Goal: Information Seeking & Learning: Learn about a topic

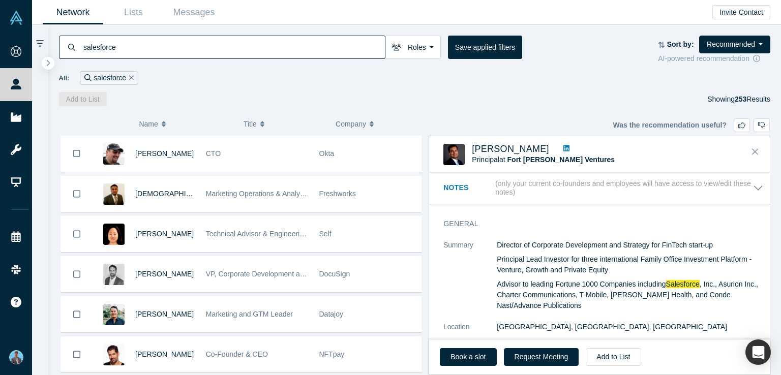
scroll to position [712, 0]
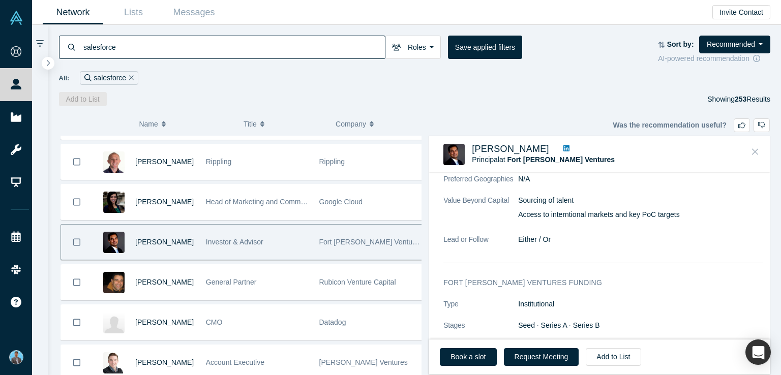
click at [758, 153] on icon "Close" at bounding box center [755, 151] width 6 height 9
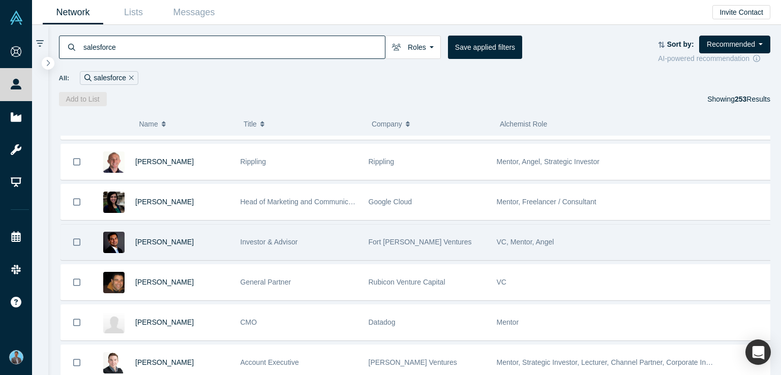
click at [522, 238] on span "VC, Mentor, Angel" at bounding box center [525, 242] width 57 height 8
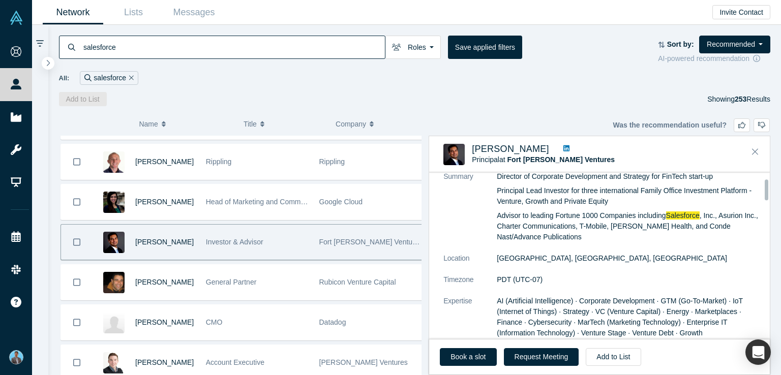
scroll to position [51, 0]
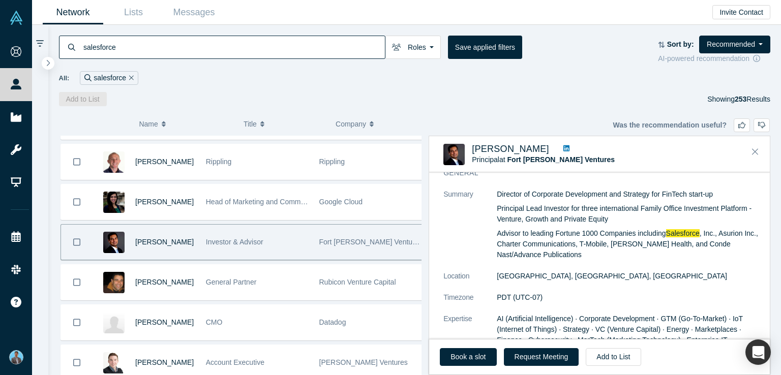
drag, startPoint x: 498, startPoint y: 190, endPoint x: 505, endPoint y: 199, distance: 11.2
click at [545, 237] on div "Director of Corporate Development and Strategy for FinTech start-up Principal L…" at bounding box center [630, 224] width 267 height 71
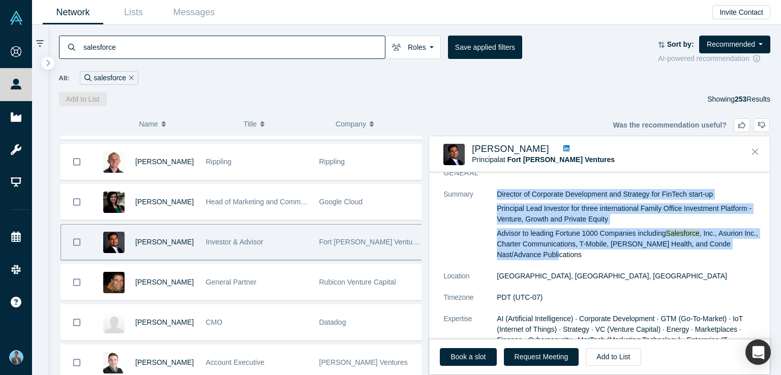
click at [539, 257] on p "Advisor to leading Fortune 1000 Companies including Salesforce , Inc., Asurion …" at bounding box center [630, 244] width 267 height 32
copy div "Director of Corporate Development and Strategy for FinTech start-up Principal L…"
click at [759, 149] on button "Close" at bounding box center [755, 152] width 15 height 16
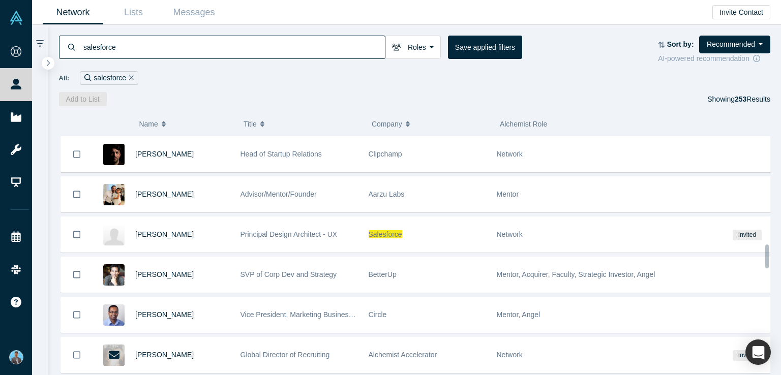
scroll to position [1136, 0]
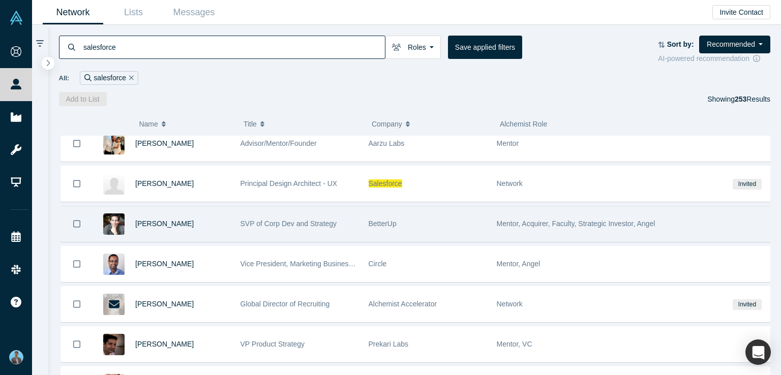
click at [538, 220] on span "Mentor, Acquirer, Faculty, Strategic Investor, Angel" at bounding box center [576, 224] width 159 height 8
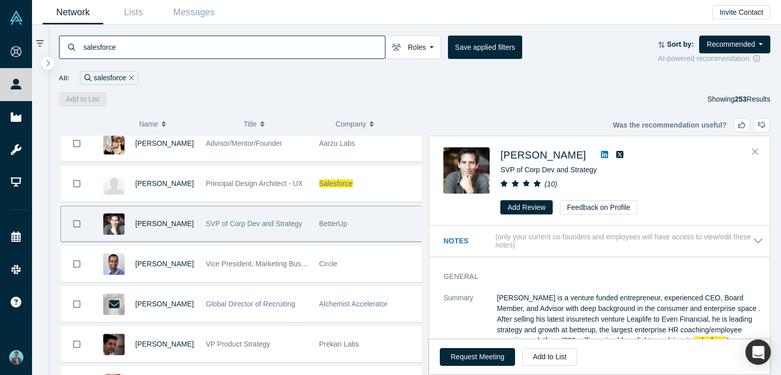
click at [604, 156] on icon at bounding box center [604, 155] width 7 height 8
click at [538, 151] on span "[PERSON_NAME]" at bounding box center [543, 155] width 85 height 11
drag, startPoint x: 502, startPoint y: 144, endPoint x: 588, endPoint y: 160, distance: 88.0
click at [588, 160] on div "[PERSON_NAME] SVP of Corp Dev and Strategy at BetterUp ( 10 ) Add Review Feedba…" at bounding box center [599, 181] width 341 height 89
copy div "[PERSON_NAME]"
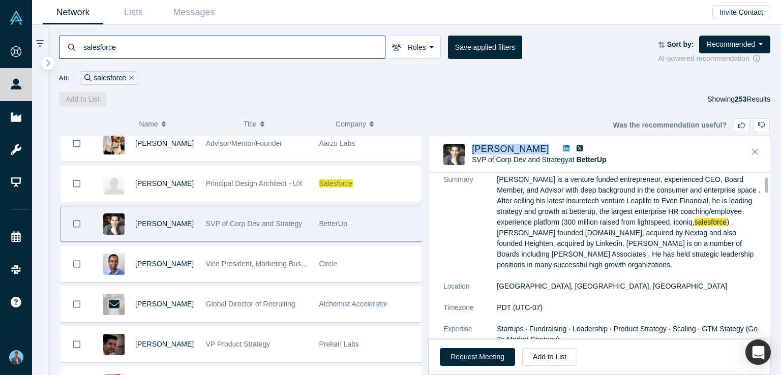
scroll to position [51, 0]
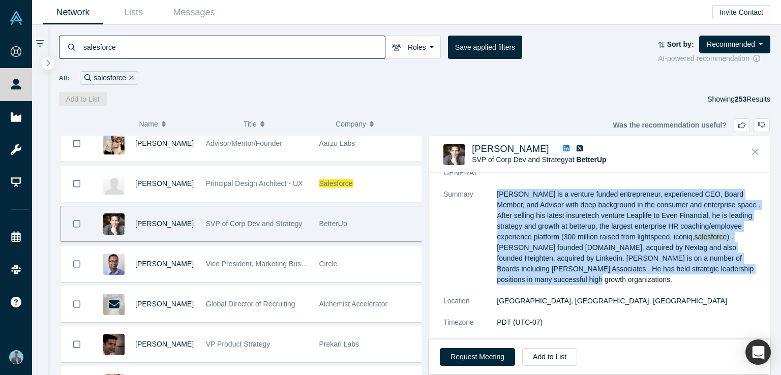
drag, startPoint x: 496, startPoint y: 187, endPoint x: 593, endPoint y: 278, distance: 132.8
click at [593, 275] on div "General Summary [PERSON_NAME] is a venture funded entrepreneur, experienced CEO…" at bounding box center [603, 291] width 349 height 260
copy dl "[PERSON_NAME] is a venture funded entrepreneur, experienced CEO, Board Member, …"
click at [756, 151] on icon "Close" at bounding box center [755, 152] width 6 height 6
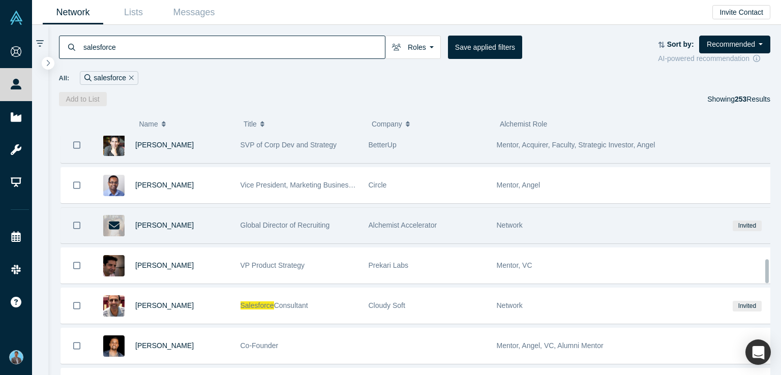
scroll to position [1237, 0]
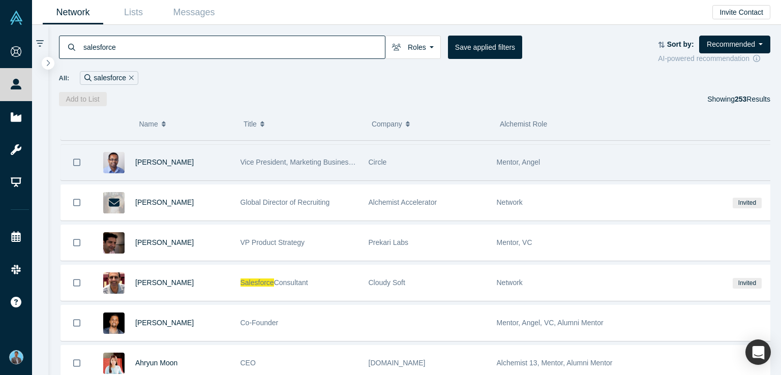
click at [515, 158] on span "Mentor, Angel" at bounding box center [519, 162] width 44 height 8
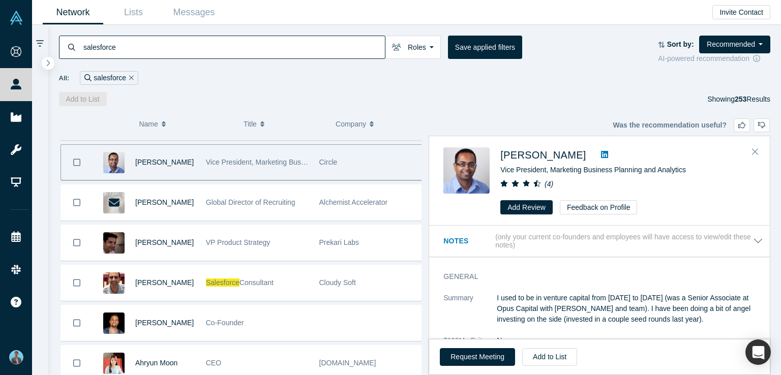
click at [601, 155] on icon at bounding box center [604, 155] width 7 height 8
click at [534, 156] on span "[PERSON_NAME]" at bounding box center [543, 155] width 85 height 11
drag, startPoint x: 497, startPoint y: 144, endPoint x: 572, endPoint y: 154, distance: 75.9
click at [572, 154] on div "[PERSON_NAME] Vice President of Demand Generation at Circle ( 4 ) Add Review Fe…" at bounding box center [599, 181] width 341 height 89
copy span "[PERSON_NAME]"
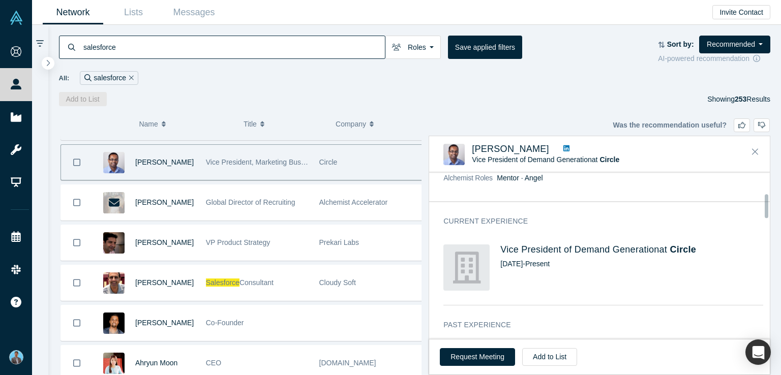
scroll to position [102, 0]
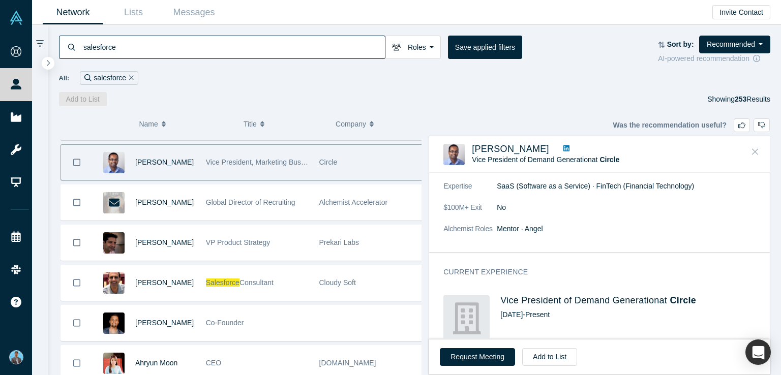
click at [753, 152] on icon "Close" at bounding box center [755, 151] width 6 height 9
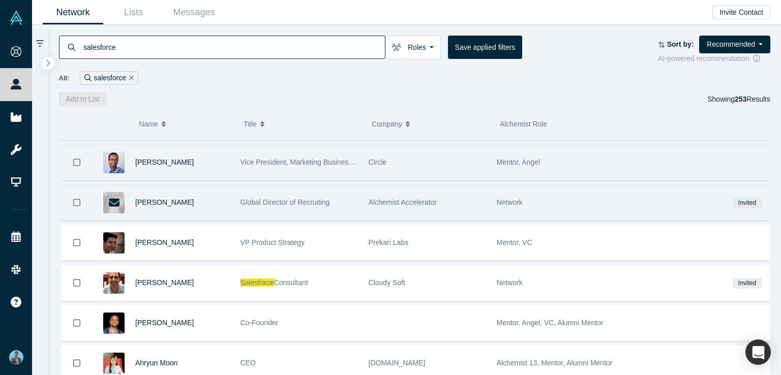
click at [515, 198] on span "Network" at bounding box center [510, 202] width 26 height 8
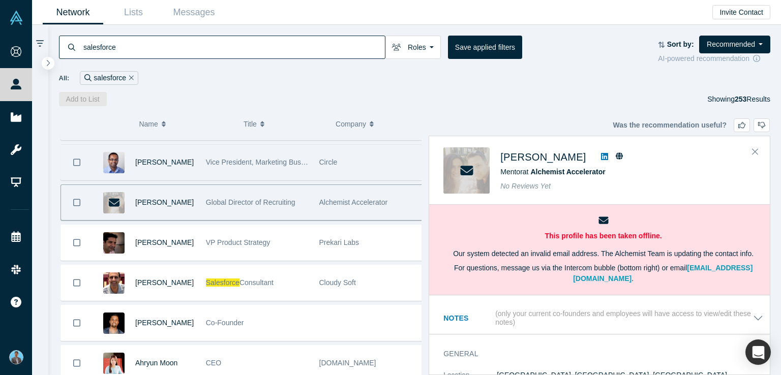
click at [601, 156] on icon at bounding box center [604, 156] width 7 height 7
click at [533, 152] on span "[PERSON_NAME]" at bounding box center [543, 157] width 85 height 11
drag, startPoint x: 497, startPoint y: 147, endPoint x: 564, endPoint y: 158, distance: 68.1
click at [564, 158] on div "[PERSON_NAME] Mentor at Alchemist Accelerator No Reviews Yet" at bounding box center [602, 171] width 316 height 46
copy div "[PERSON_NAME]"
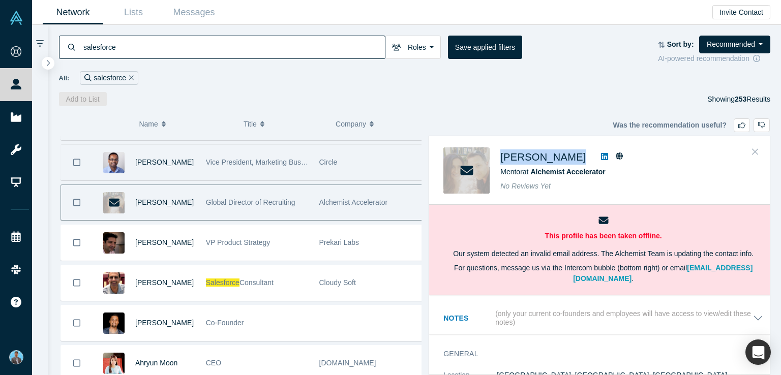
click at [754, 151] on icon "Close" at bounding box center [755, 151] width 6 height 9
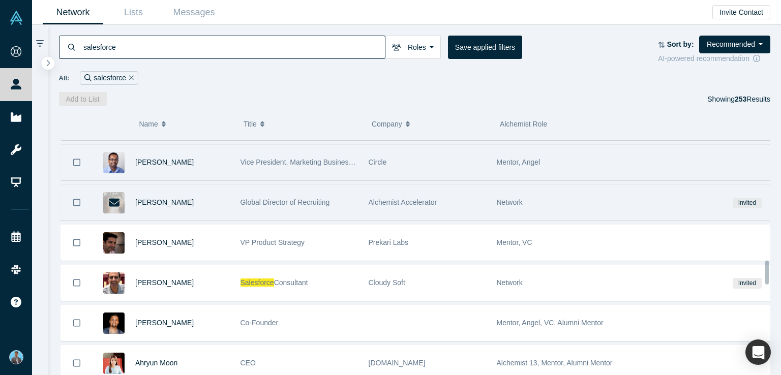
scroll to position [1288, 0]
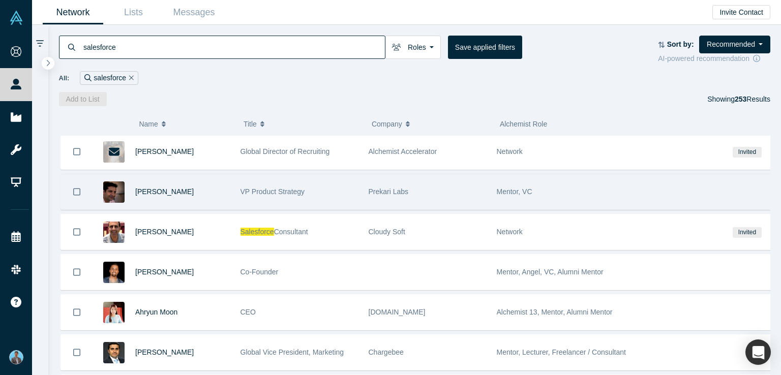
click at [513, 188] on span "Mentor, VC" at bounding box center [515, 192] width 36 height 8
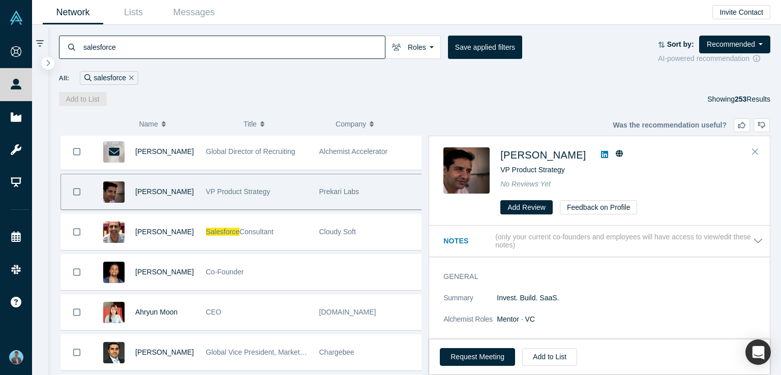
click at [601, 153] on icon at bounding box center [604, 154] width 7 height 7
click at [524, 151] on span "[PERSON_NAME]" at bounding box center [543, 155] width 85 height 11
click at [568, 154] on div "[PERSON_NAME] VP Product Strategy No Reviews Yet Add Review Feedback on Profile" at bounding box center [602, 181] width 316 height 67
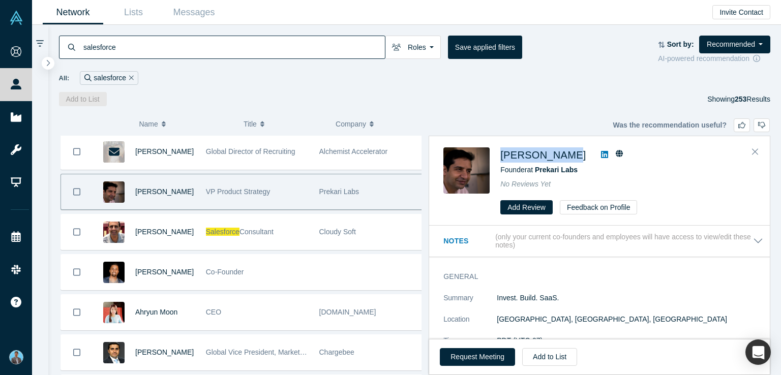
copy span "[PERSON_NAME]"
click at [756, 151] on icon "Close" at bounding box center [755, 152] width 6 height 6
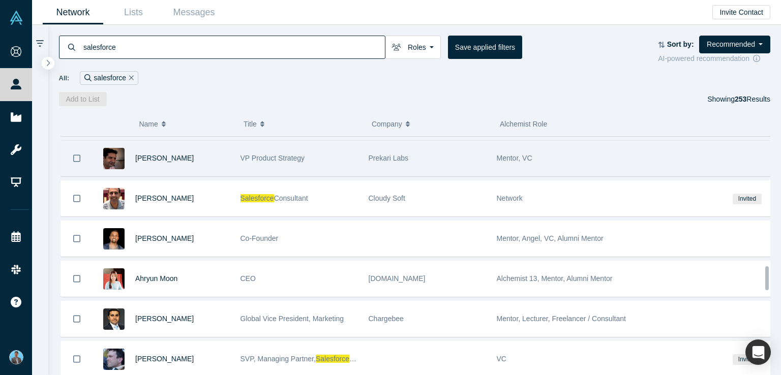
scroll to position [1339, 0]
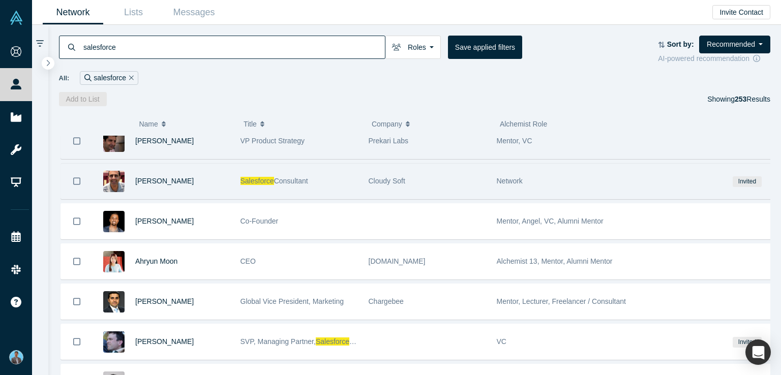
click at [507, 177] on span "Network" at bounding box center [510, 181] width 26 height 8
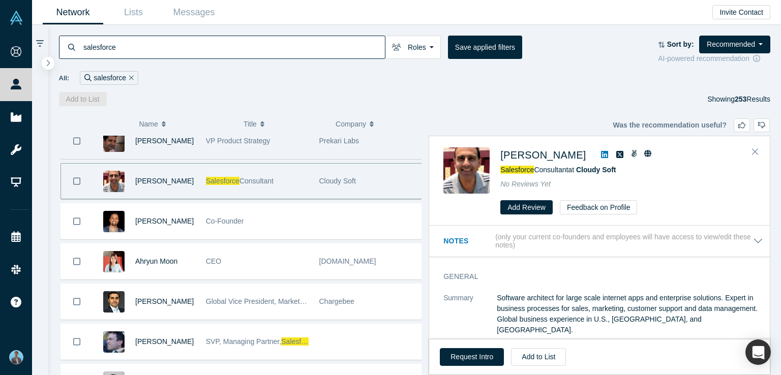
click at [601, 152] on icon at bounding box center [604, 154] width 7 height 7
click at [541, 154] on span "[PERSON_NAME]" at bounding box center [543, 155] width 85 height 11
drag, startPoint x: 497, startPoint y: 151, endPoint x: 571, endPoint y: 157, distance: 75.1
click at [571, 157] on div "[PERSON_NAME] Salesforce Consultant at Cloudy Soft No Reviews Yet Add Review Fe…" at bounding box center [602, 181] width 316 height 67
copy div "[PERSON_NAME]"
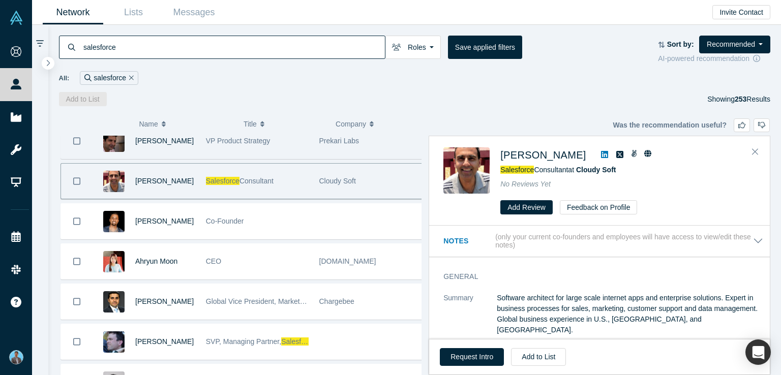
click at [463, 109] on div "( 0 ) Name Title Company Alchemist Role [PERSON_NAME] CTO [PERSON_NAME] ([PERSO…" at bounding box center [415, 240] width 734 height 269
click at [757, 153] on icon "Close" at bounding box center [755, 152] width 6 height 6
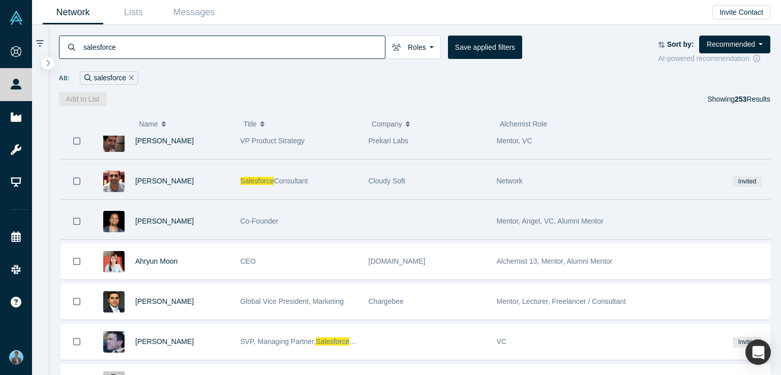
click at [536, 217] on span "Mentor, Angel, VC, Alumni Mentor" at bounding box center [550, 221] width 107 height 8
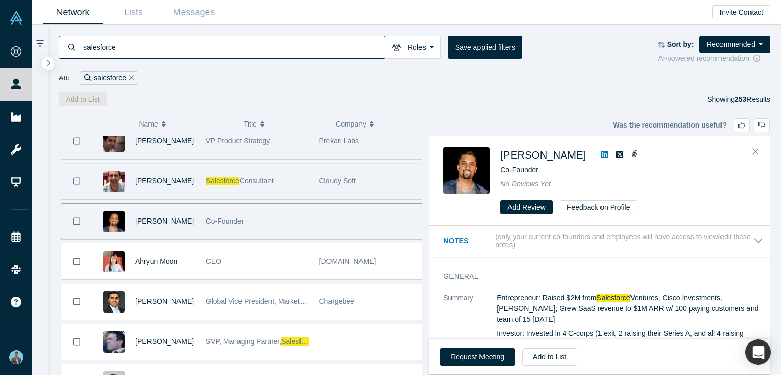
click at [601, 154] on icon at bounding box center [604, 155] width 7 height 8
click at [543, 155] on span "[PERSON_NAME]" at bounding box center [543, 155] width 85 height 11
drag, startPoint x: 498, startPoint y: 145, endPoint x: 570, endPoint y: 157, distance: 73.3
click at [570, 157] on div "[PERSON_NAME] Co-Founder No Reviews Yet Add Review Feedback on Profile" at bounding box center [599, 181] width 341 height 89
copy div "[PERSON_NAME]"
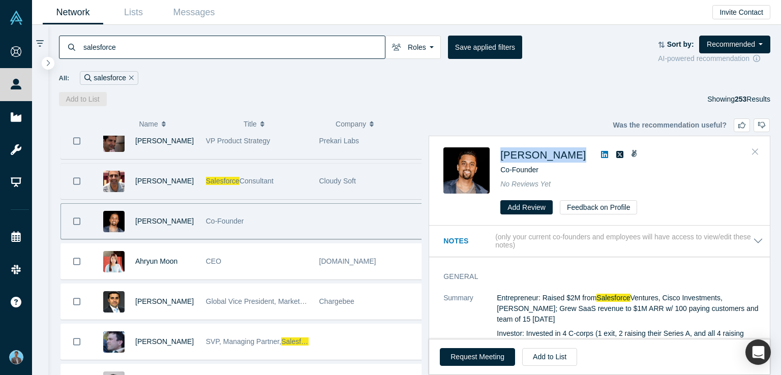
click at [755, 150] on icon "Close" at bounding box center [755, 151] width 6 height 9
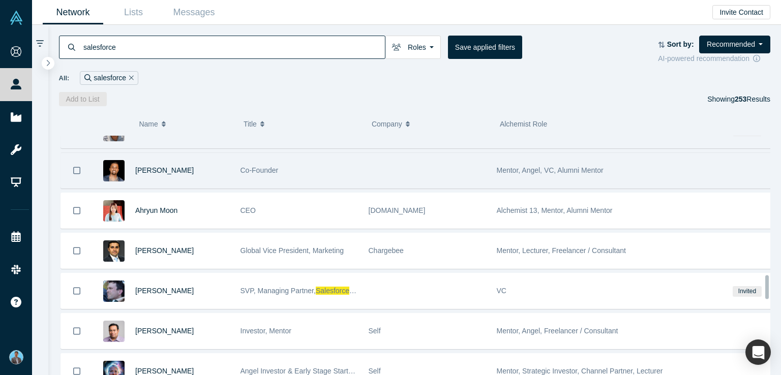
scroll to position [1441, 0]
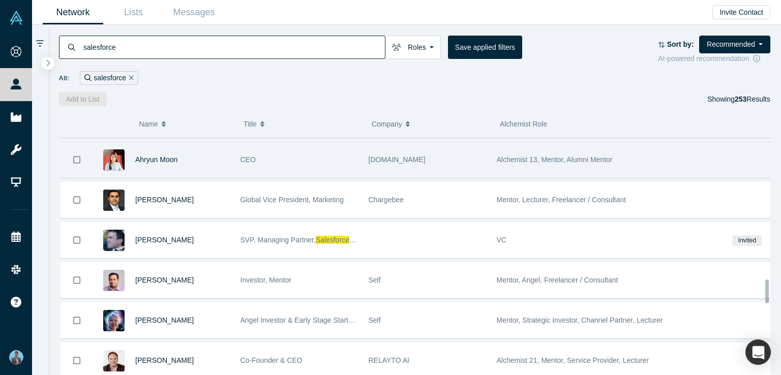
click at [523, 156] on span "Alchemist 13, Mentor, Alumni Mentor" at bounding box center [555, 160] width 116 height 8
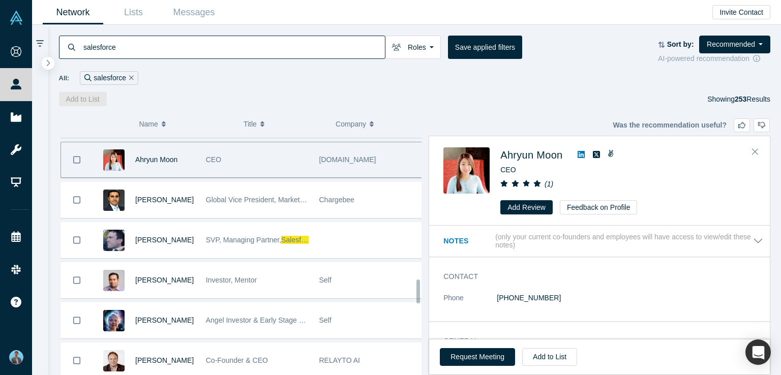
scroll to position [1439, 0]
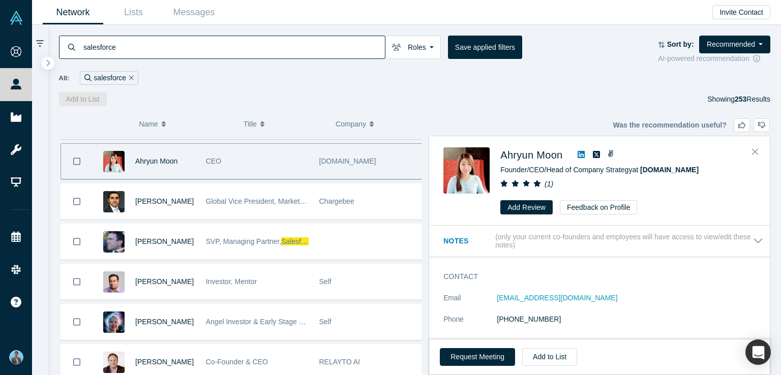
click at [584, 155] on icon at bounding box center [581, 154] width 7 height 7
click at [544, 152] on span "Ahryun Moon" at bounding box center [532, 155] width 62 height 11
drag, startPoint x: 497, startPoint y: 149, endPoint x: 566, endPoint y: 161, distance: 70.8
click at [566, 161] on div "[PERSON_NAME] Founder/CEO/Head of Company Strategy at [DOMAIN_NAME] ( 1 ) Add R…" at bounding box center [602, 181] width 316 height 67
copy span "Ahryun Moon"
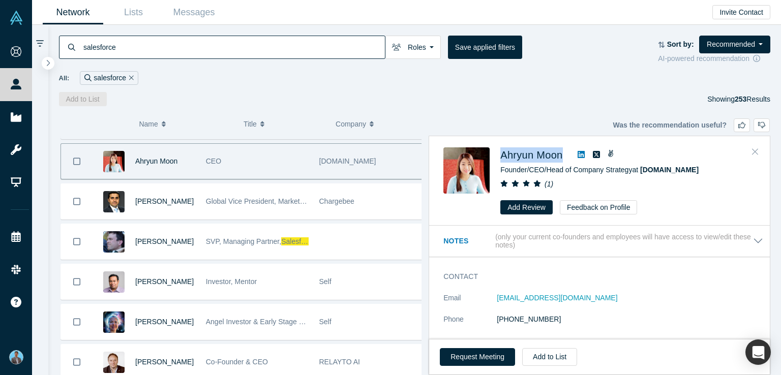
click at [756, 149] on icon "Close" at bounding box center [755, 151] width 6 height 9
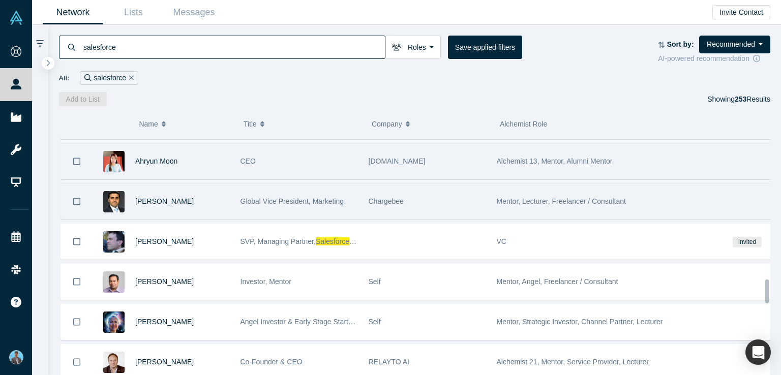
click at [529, 197] on span "Mentor, Lecturer, Freelancer / Consultant" at bounding box center [561, 201] width 129 height 8
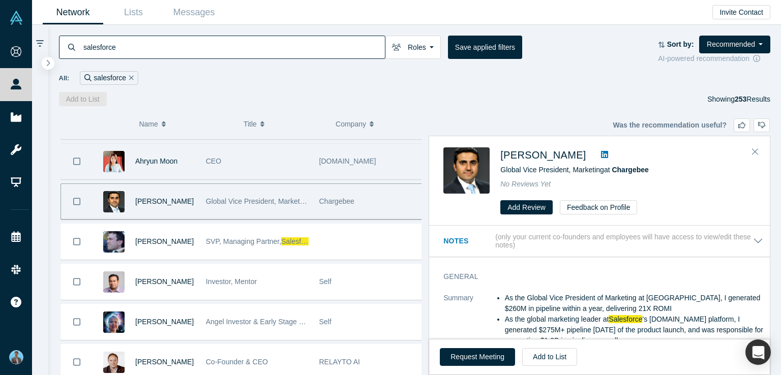
click at [601, 154] on icon at bounding box center [604, 155] width 7 height 8
click at [539, 158] on span "[PERSON_NAME]" at bounding box center [543, 155] width 85 height 11
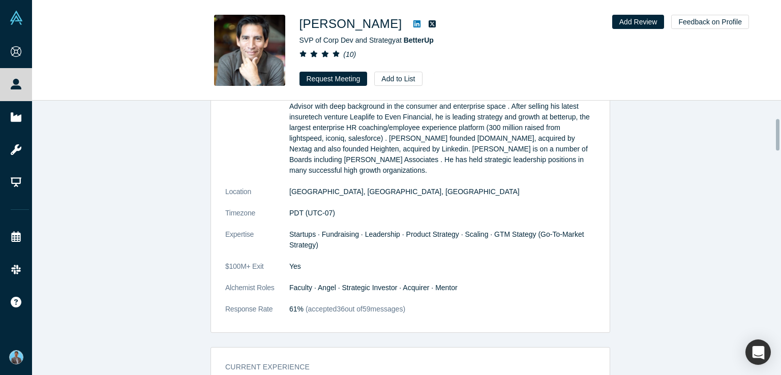
scroll to position [153, 0]
drag, startPoint x: 217, startPoint y: 277, endPoint x: 465, endPoint y: 283, distance: 247.8
click at [465, 283] on div "General Summary [PERSON_NAME] is a venture funded entrepreneur, experienced CEO…" at bounding box center [410, 196] width 399 height 271
copy dl "Alchemist Roles Faculty · Angel · Strategic Investor · Acquirer · Mentor"
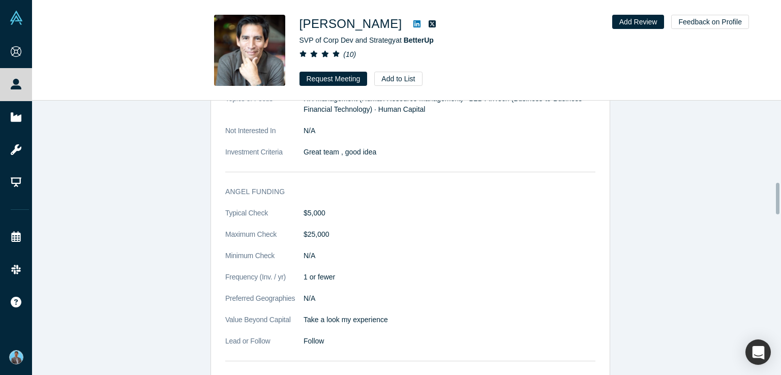
scroll to position [763, 0]
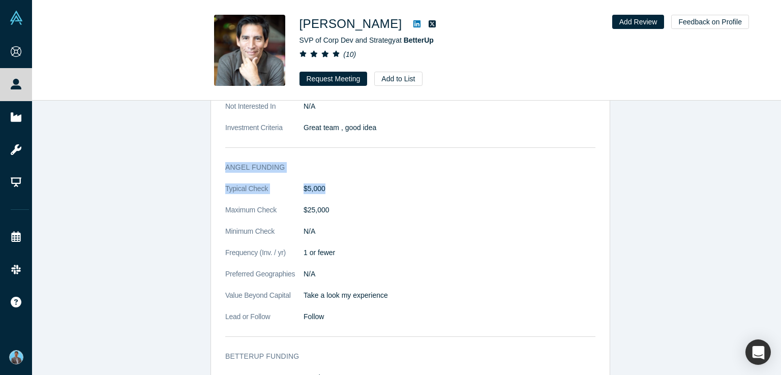
drag, startPoint x: 219, startPoint y: 151, endPoint x: 333, endPoint y: 173, distance: 116.1
click at [333, 173] on div "Angel Funding Typical Check $5,000 Maximum Check $25,000 Minimum Check N/A Freq…" at bounding box center [410, 249] width 399 height 189
copy div "Angel Funding Typical Check $5,000"
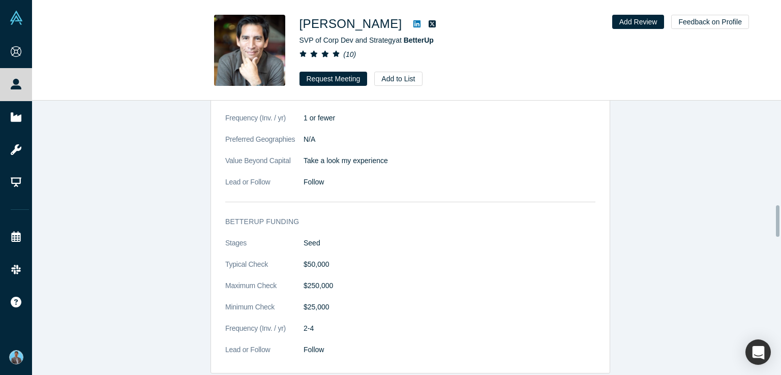
scroll to position [916, 0]
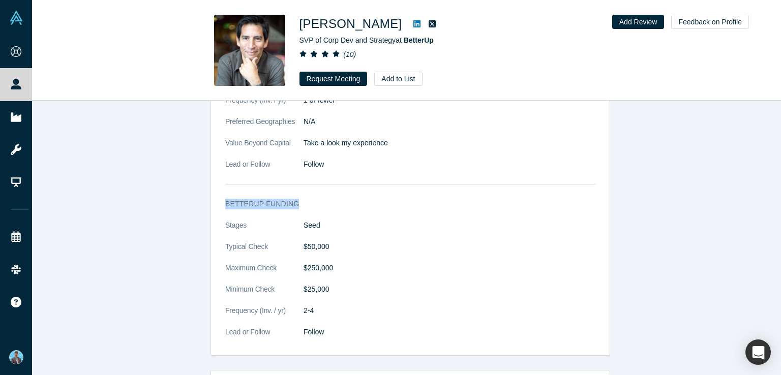
drag, startPoint x: 216, startPoint y: 190, endPoint x: 299, endPoint y: 194, distance: 83.0
click at [299, 194] on div "BetterUp funding Stages Seed Typical Check $50,000 Maximum Check $250,000 Minim…" at bounding box center [410, 274] width 399 height 164
copy h3 "BetterUp funding"
drag, startPoint x: 221, startPoint y: 236, endPoint x: 331, endPoint y: 234, distance: 109.9
click at [331, 234] on div "BetterUp funding Stages Seed Typical Check $50,000 Maximum Check $250,000 Minim…" at bounding box center [410, 274] width 399 height 164
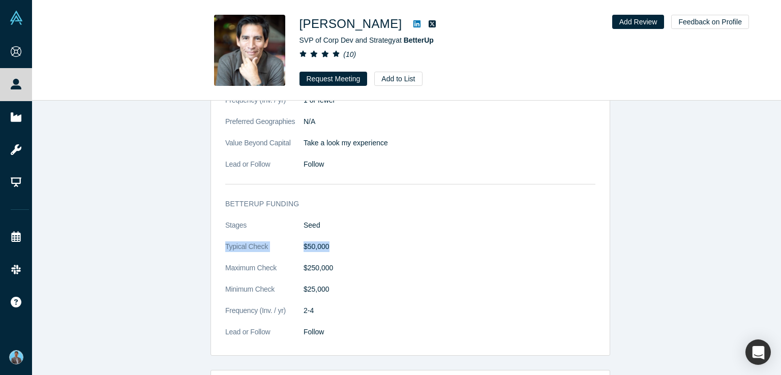
copy dl "Typical Check $50,000"
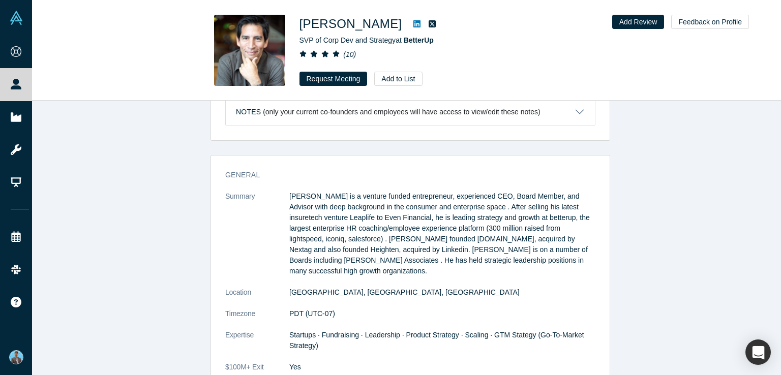
scroll to position [0, 0]
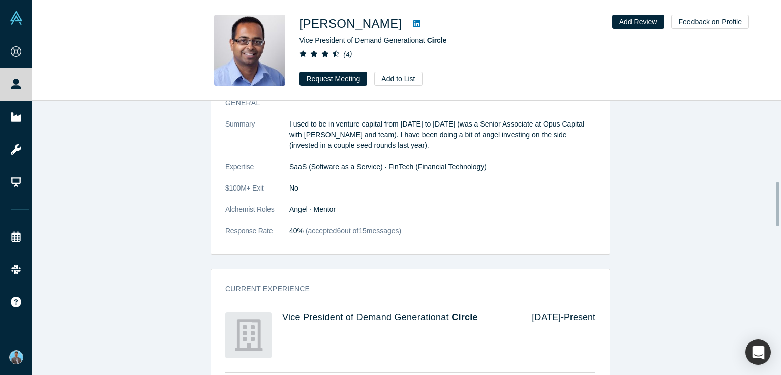
scroll to position [560, 0]
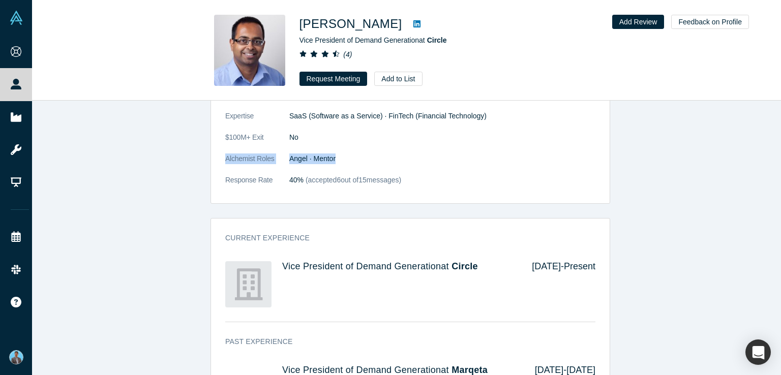
drag, startPoint x: 219, startPoint y: 157, endPoint x: 342, endPoint y: 158, distance: 123.1
click at [342, 158] on div "General Summary I used to be in venture capital from 2012 to 2014 (was a Senior…" at bounding box center [410, 122] width 399 height 164
copy dl "Alchemist Roles Angel · Mentor"
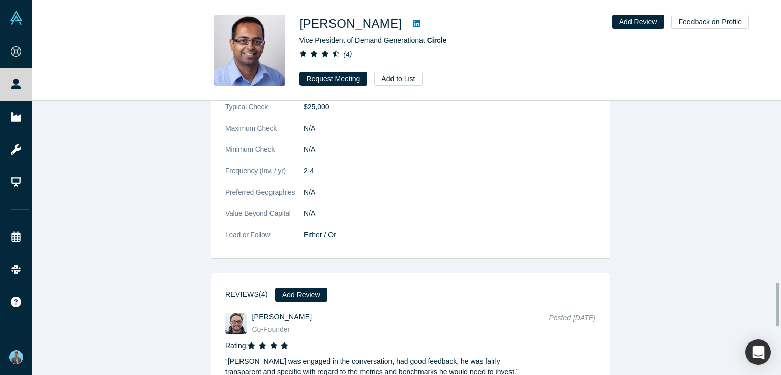
scroll to position [1068, 0]
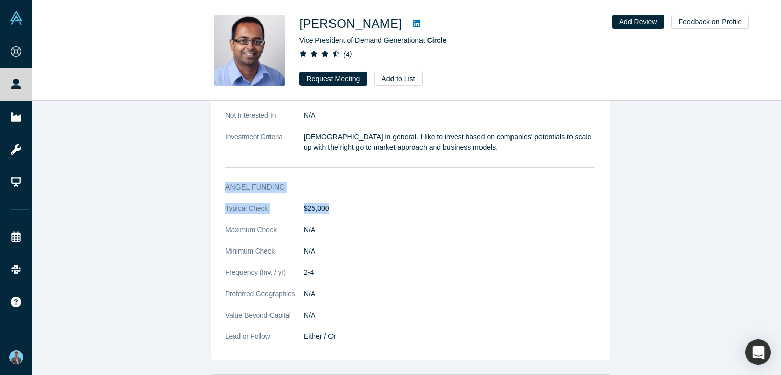
drag, startPoint x: 220, startPoint y: 183, endPoint x: 348, endPoint y: 210, distance: 130.6
click at [348, 210] on div "Angel Funding Typical Check $25,000 Maximum Check N/A Minimum Check N/A Frequen…" at bounding box center [410, 267] width 399 height 185
copy div "Angel Funding Typical Check $25,000"
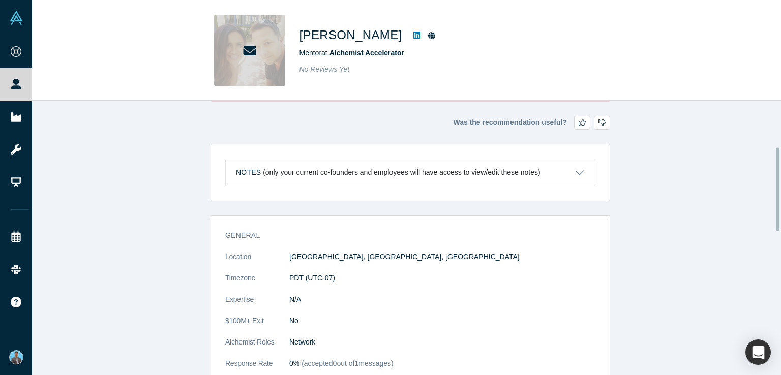
scroll to position [153, 0]
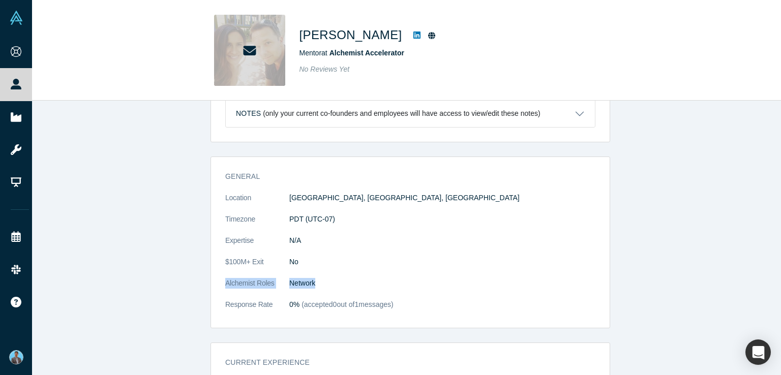
drag, startPoint x: 219, startPoint y: 283, endPoint x: 321, endPoint y: 281, distance: 101.8
click at [321, 281] on div "General Location San Francisco, CA, USA Timezone PDT (UTC-07) Expertise N/A $10…" at bounding box center [410, 246] width 399 height 164
copy dl "Alchemist Roles Network"
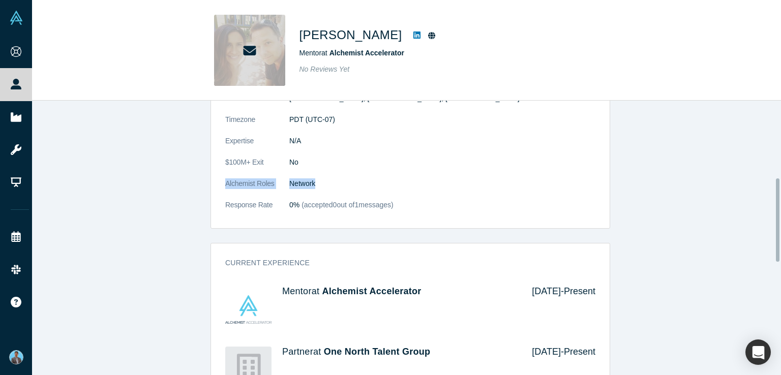
scroll to position [254, 0]
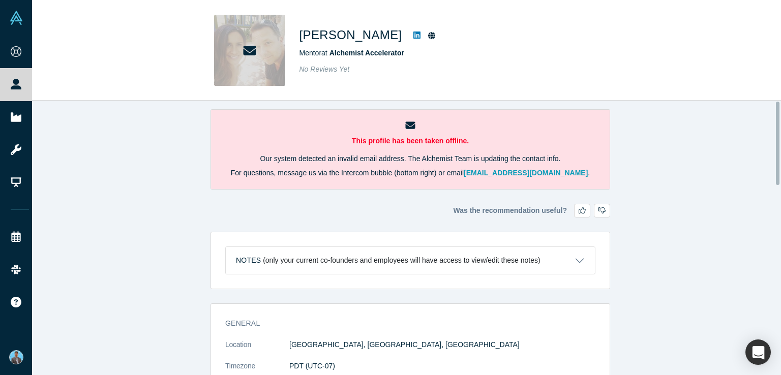
scroll to position [0, 0]
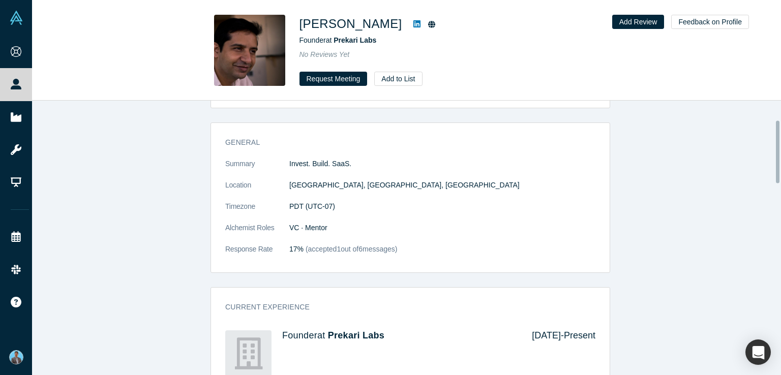
scroll to position [102, 0]
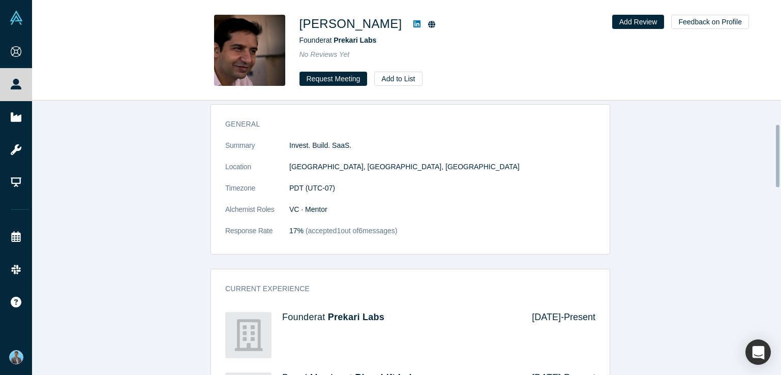
click at [325, 210] on dd "VC · Mentor" at bounding box center [442, 210] width 306 height 11
drag, startPoint x: 334, startPoint y: 207, endPoint x: 202, endPoint y: 210, distance: 131.3
copy dl "Alchemist Roles VC · Mentor"
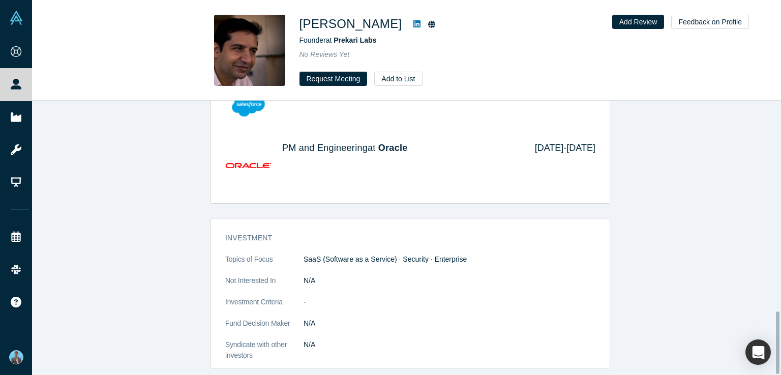
scroll to position [926, 0]
click at [299, 254] on dt "Topics of Focus" at bounding box center [264, 264] width 78 height 21
click at [376, 280] on dl "Topics of Focus SaaS (Software as a Service) · Security · Enterprise Not Intere…" at bounding box center [410, 307] width 370 height 107
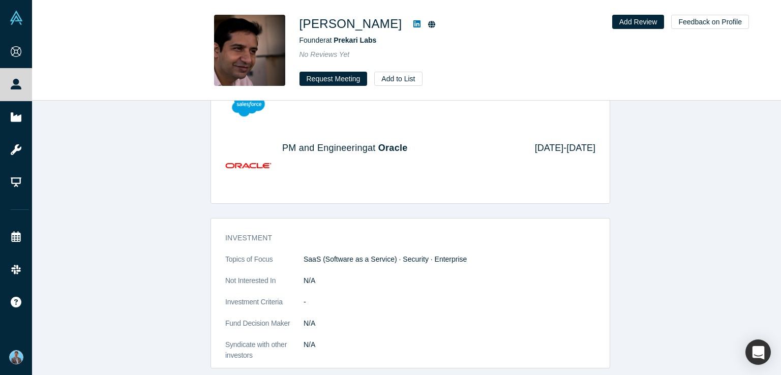
click at [334, 255] on span "SaaS (Software as a Service) · Security · Enterprise" at bounding box center [385, 259] width 163 height 8
click at [335, 255] on span "SaaS (Software as a Service) · Security · Enterprise" at bounding box center [385, 259] width 163 height 8
copy dl "SaaS (Software as a Service) · Security · Enterprise"
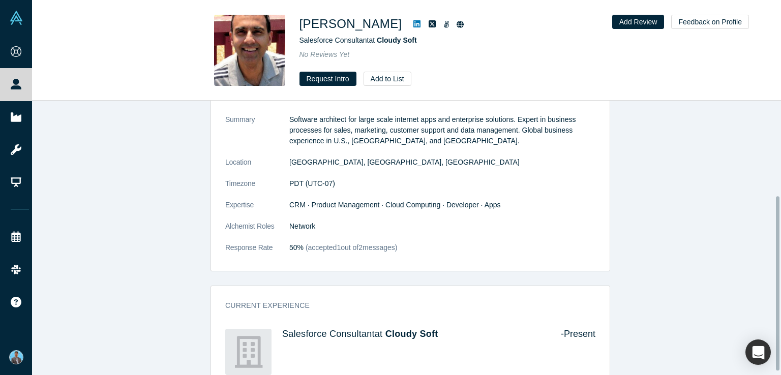
scroll to position [153, 0]
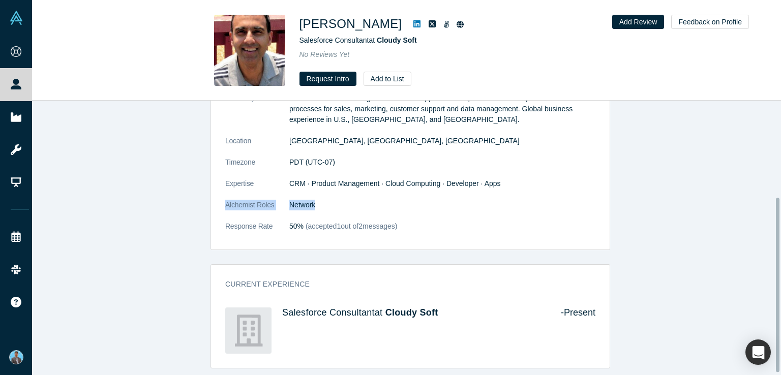
drag, startPoint x: 325, startPoint y: 201, endPoint x: 212, endPoint y: 200, distance: 113.0
click at [212, 200] on div "General Summary Software architect for large scale internet apps and enterprise…" at bounding box center [410, 157] width 399 height 185
copy dl "Alchemist Roles Network"
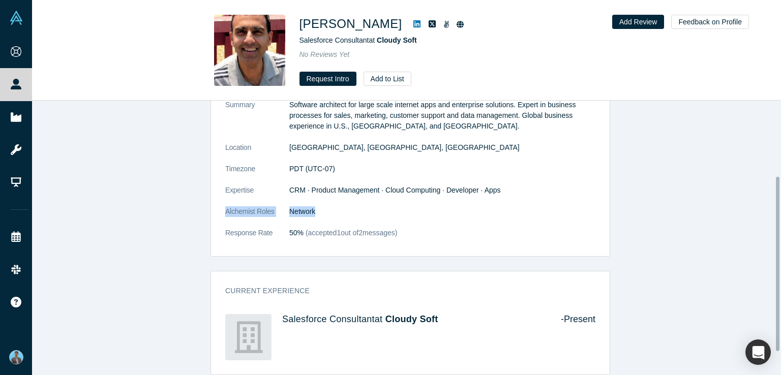
scroll to position [155, 0]
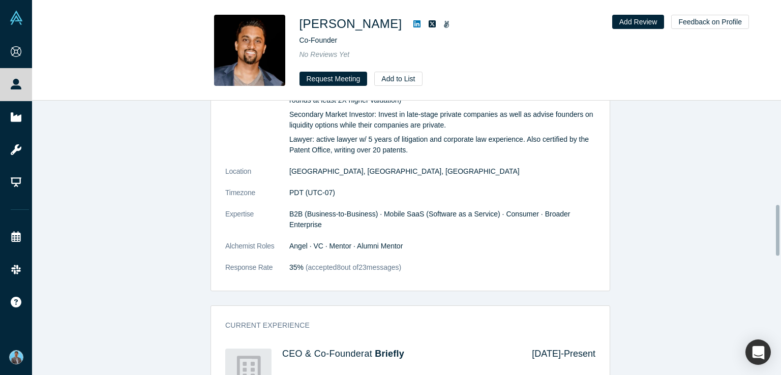
scroll to position [560, 0]
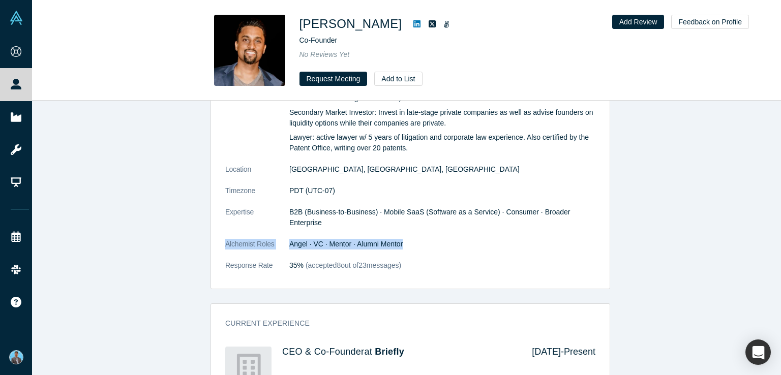
drag, startPoint x: 404, startPoint y: 232, endPoint x: 214, endPoint y: 240, distance: 190.4
click at [214, 240] on div "General Summary Entrepreneur: Raised $2M from Salesforce Ventures, Cisco Invest…" at bounding box center [410, 159] width 399 height 260
copy dl "Alchemist Roles Angel · VC · Mentor · Alumni Mentor"
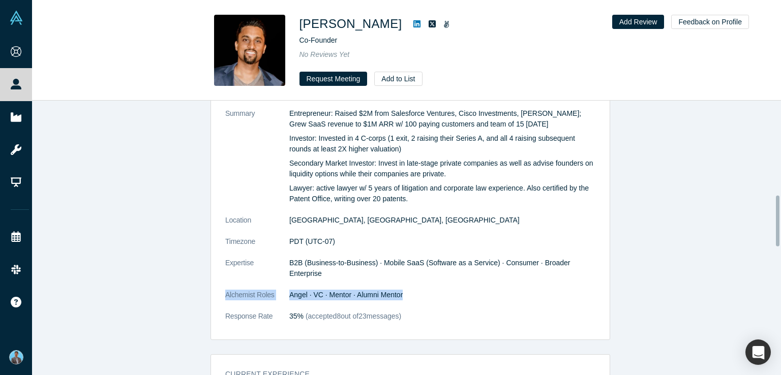
scroll to position [458, 0]
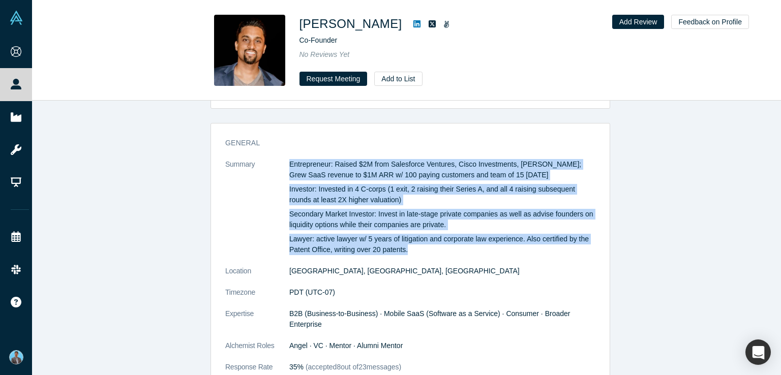
drag, startPoint x: 286, startPoint y: 161, endPoint x: 406, endPoint y: 250, distance: 149.4
click at [406, 250] on div "Entrepreneur: Raised $2M from Salesforce Ventures, Cisco Investments, [PERSON_N…" at bounding box center [442, 207] width 306 height 96
copy div "Entrepreneur: Raised $2M from Salesforce Ventures, Cisco Investments, [PERSON_N…"
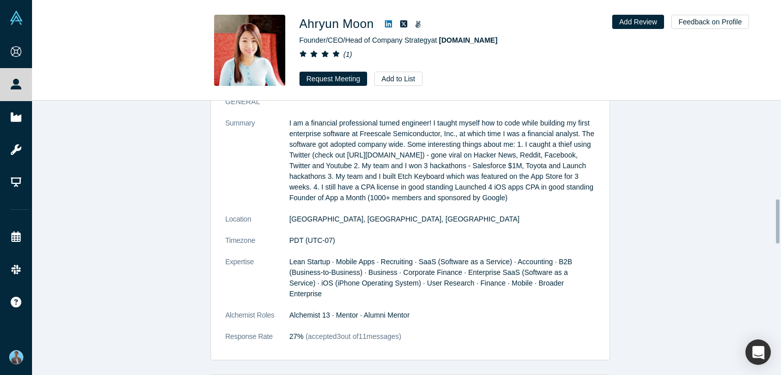
scroll to position [661, 0]
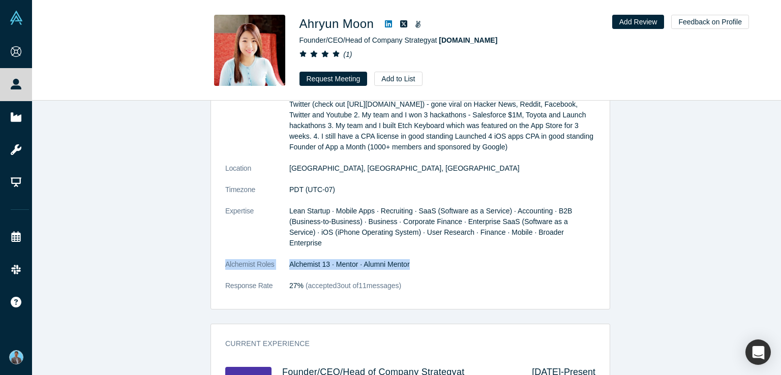
drag, startPoint x: 221, startPoint y: 253, endPoint x: 413, endPoint y: 253, distance: 191.8
click at [413, 253] on div "General Summary I am a financial professional turned engineer! I taught myself …" at bounding box center [410, 174] width 399 height 271
copy dl "Alchemist Roles Alchemist 13 · Mentor · Alumni Mentor"
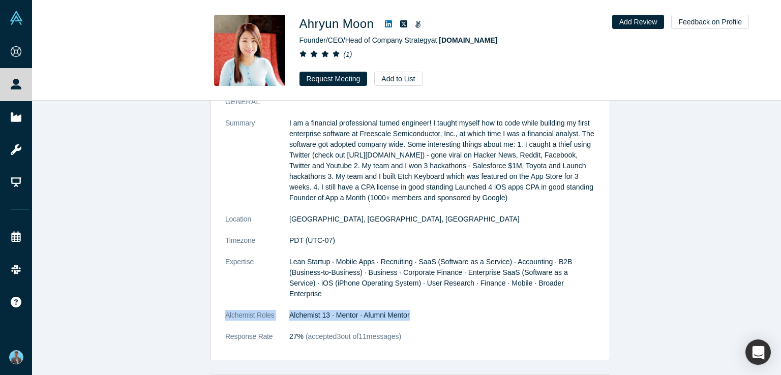
click at [487, 310] on dl "Summary I am a financial professional turned engineer! I taught myself how to c…" at bounding box center [410, 235] width 370 height 235
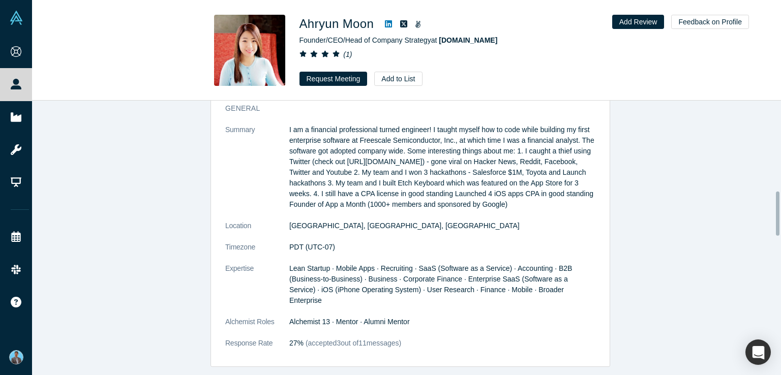
scroll to position [560, 0]
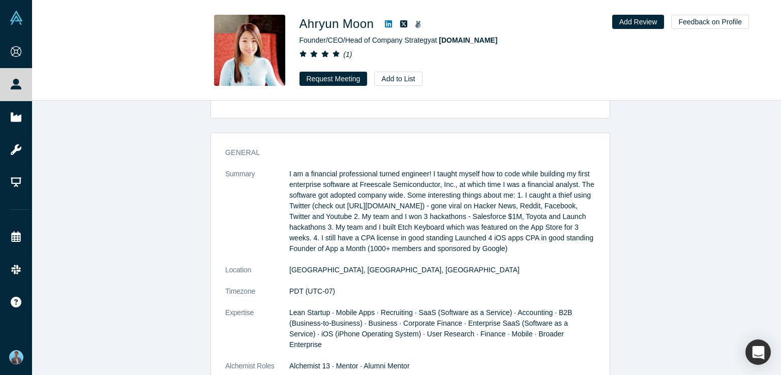
drag, startPoint x: 284, startPoint y: 172, endPoint x: 560, endPoint y: 257, distance: 289.2
click at [560, 257] on dl "Summary I am a financial professional turned engineer! I taught myself how to c…" at bounding box center [410, 286] width 370 height 235
copy dl "I am a financial professional turned engineer! I taught myself how to code whil…"
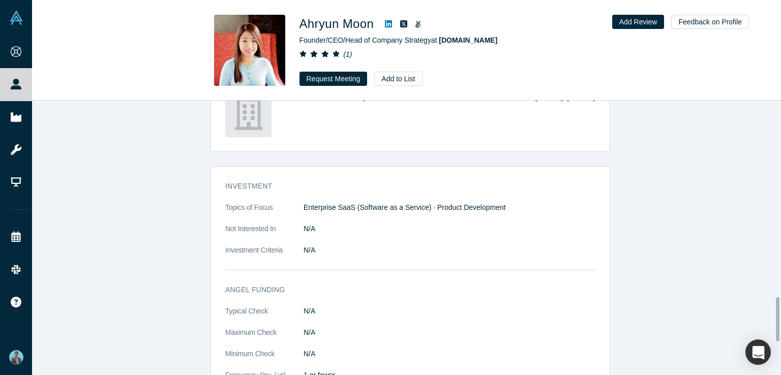
scroll to position [1172, 0]
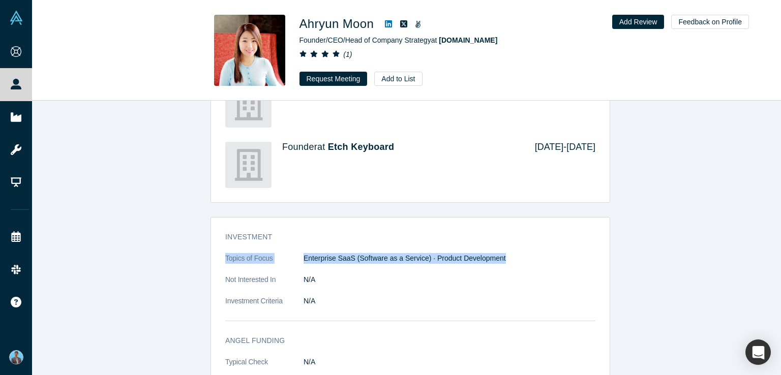
drag, startPoint x: 222, startPoint y: 246, endPoint x: 507, endPoint y: 243, distance: 284.9
click at [507, 253] on dl "Topics of Focus Enterprise SaaS (Software as a Service) · Product Development N…" at bounding box center [410, 285] width 370 height 64
drag, startPoint x: 214, startPoint y: 216, endPoint x: 573, endPoint y: 245, distance: 360.3
click at [573, 245] on div "Investment Topics of Focus Enterprise SaaS (Software as a Service) · Product De…" at bounding box center [410, 277] width 399 height 104
copy div "Investment Topics of Focus Enterprise SaaS (Software as a Service) · Product De…"
